Goal: Find specific page/section: Find specific page/section

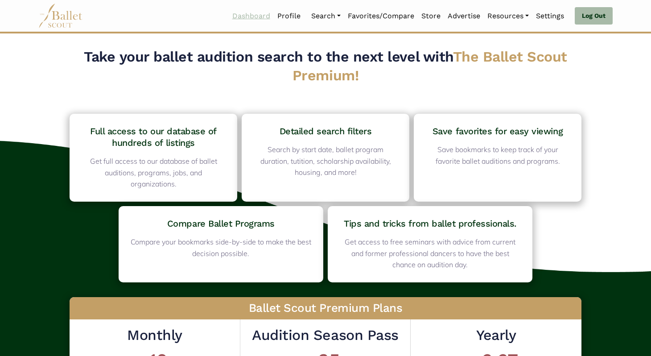
click at [254, 19] on link "Dashboard" at bounding box center [251, 16] width 45 height 19
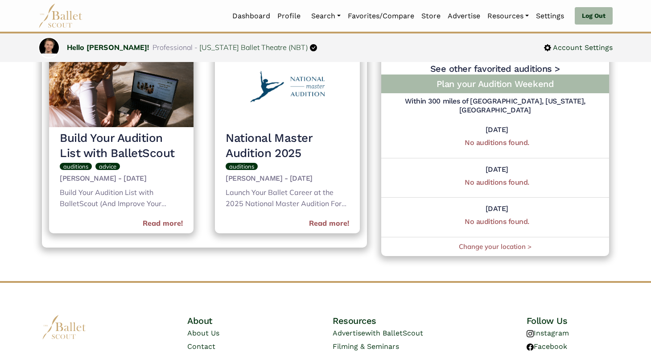
scroll to position [485, 0]
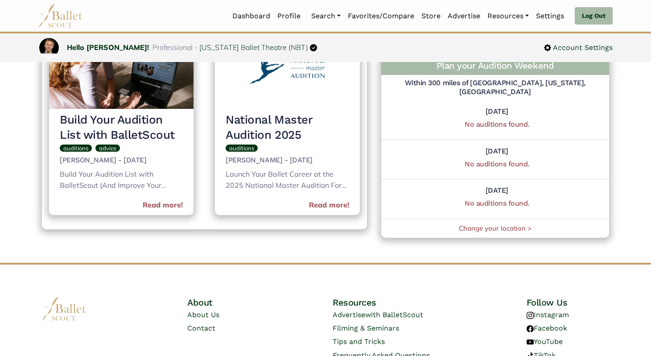
click at [440, 92] on h5 "Within 300 miles of Las Vegas, Nevada, United States" at bounding box center [495, 87] width 228 height 19
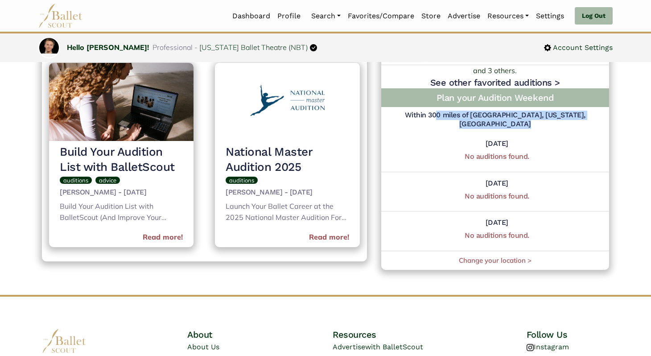
scroll to position [452, 0]
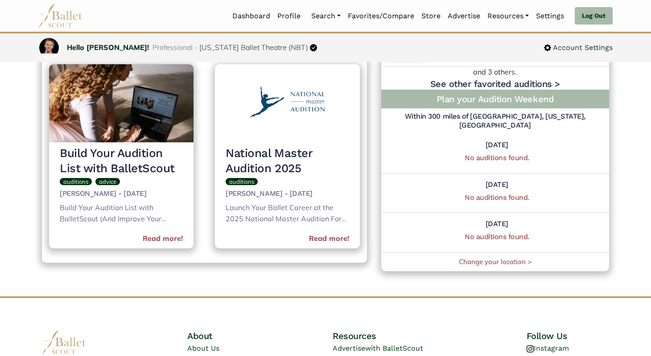
click at [422, 194] on h5 "No auditions found." at bounding box center [497, 197] width 180 height 9
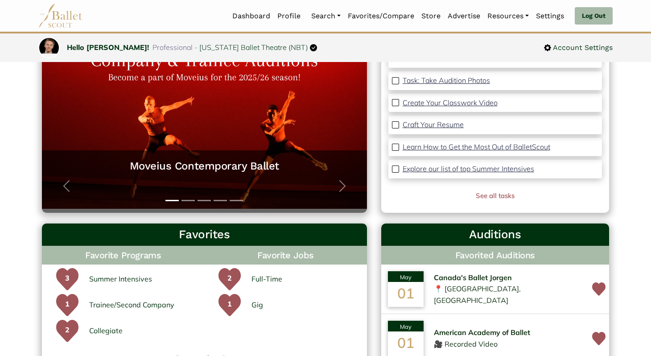
scroll to position [44, 0]
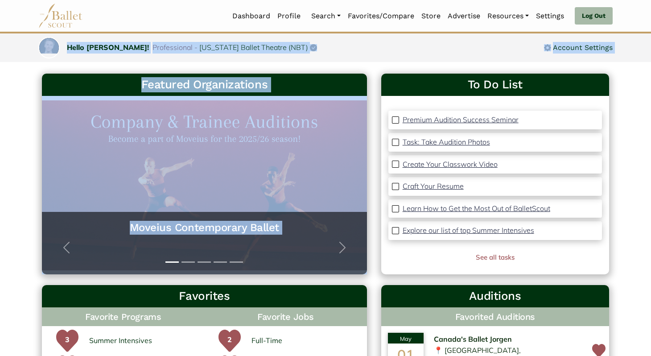
drag, startPoint x: 15, startPoint y: 46, endPoint x: 363, endPoint y: 80, distance: 349.8
click at [373, 53] on div "Account Settings" at bounding box center [468, 48] width 287 height 12
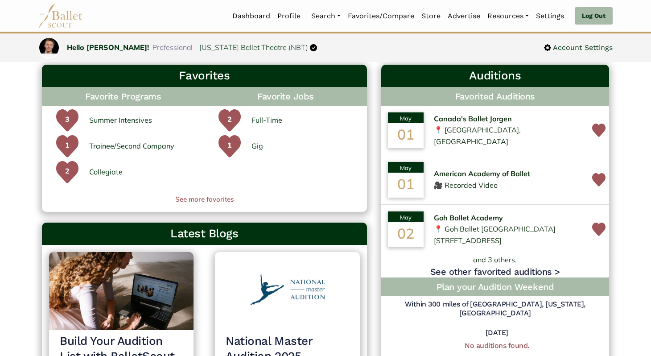
scroll to position [357, 0]
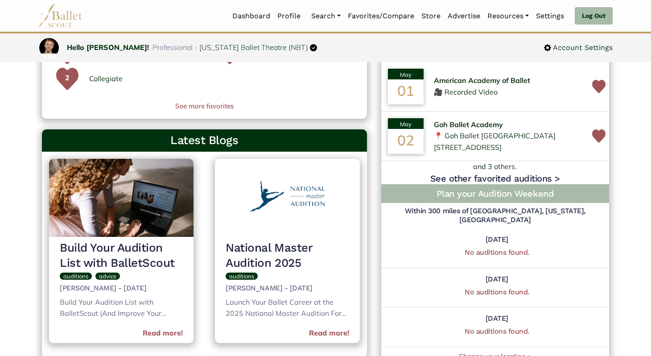
click at [452, 198] on h4 "Plan your Audition Weekend" at bounding box center [495, 194] width 214 height 12
click at [451, 199] on h4 "Plan your Audition Weekend" at bounding box center [495, 194] width 214 height 12
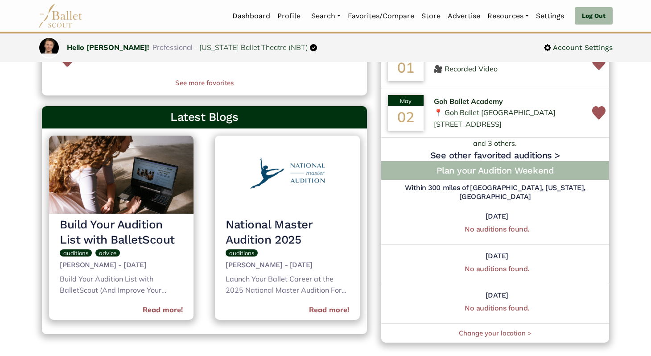
scroll to position [375, 0]
